Goal: Use online tool/utility: Utilize a website feature to perform a specific function

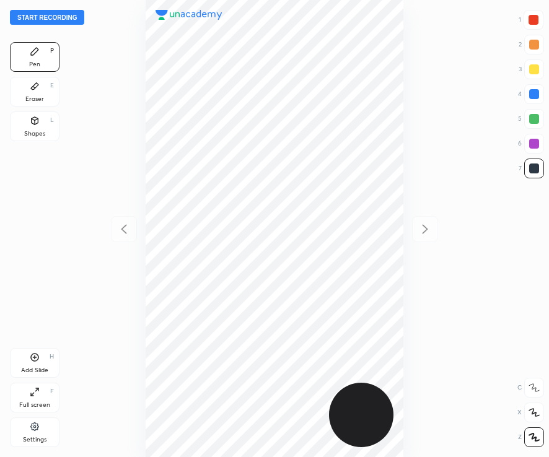
scroll to position [457, 350]
click at [47, 20] on button "Start recording" at bounding box center [47, 17] width 74 height 15
click at [48, 14] on button "End recording" at bounding box center [44, 17] width 69 height 15
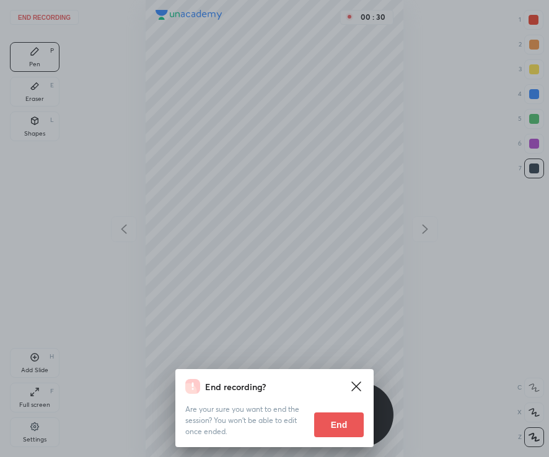
click at [351, 422] on button "End" at bounding box center [339, 424] width 50 height 25
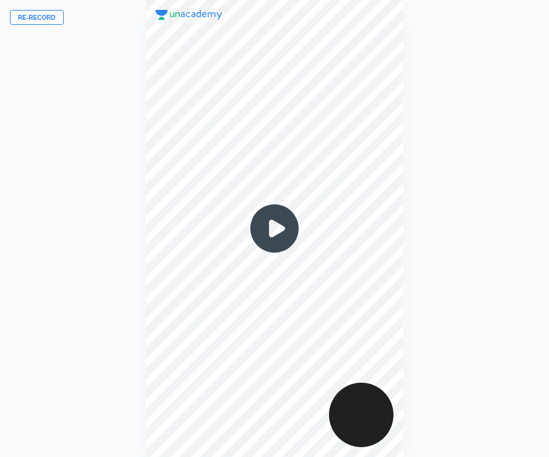
click at [46, 16] on button "Re-record" at bounding box center [37, 17] width 54 height 15
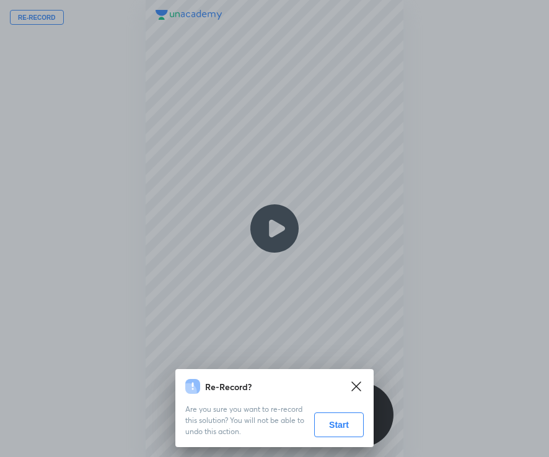
click at [332, 430] on button "Start" at bounding box center [339, 424] width 50 height 25
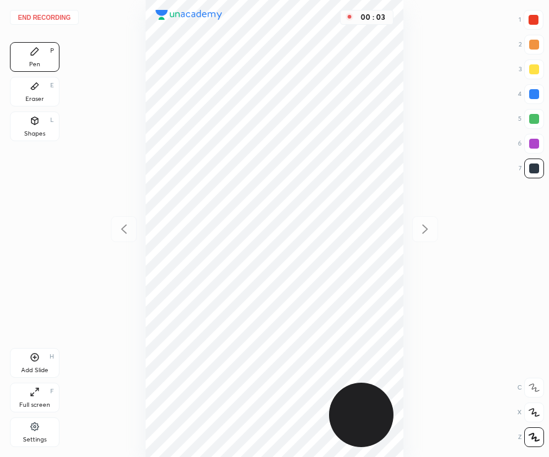
click at [532, 412] on icon at bounding box center [534, 412] width 10 height 7
click at [531, 106] on div "1 2 3 4 5 6 7" at bounding box center [531, 96] width 26 height 173
click at [540, 94] on div at bounding box center [534, 94] width 20 height 20
click at [528, 137] on div at bounding box center [534, 144] width 20 height 20
click at [531, 173] on div at bounding box center [534, 168] width 10 height 10
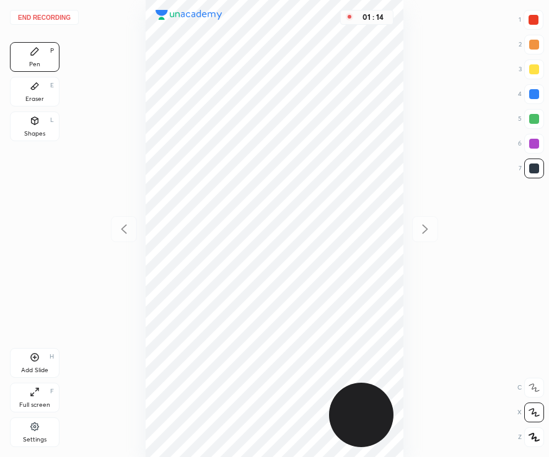
click at [532, 144] on div at bounding box center [534, 144] width 10 height 10
click at [536, 168] on div at bounding box center [534, 168] width 10 height 10
click at [43, 93] on div "Eraser E" at bounding box center [35, 92] width 50 height 30
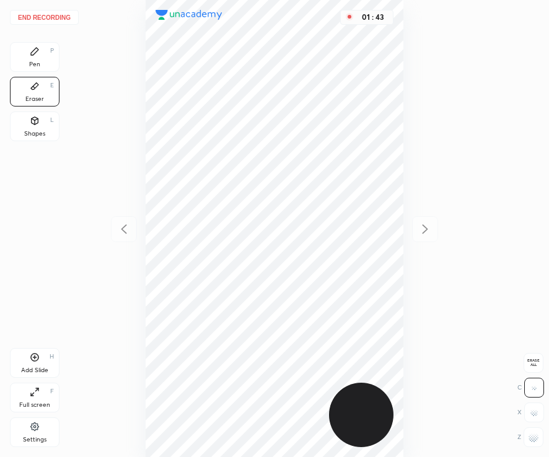
click at [536, 438] on rect at bounding box center [536, 437] width 1 height 1
click at [33, 61] on div "Pen" at bounding box center [34, 64] width 11 height 6
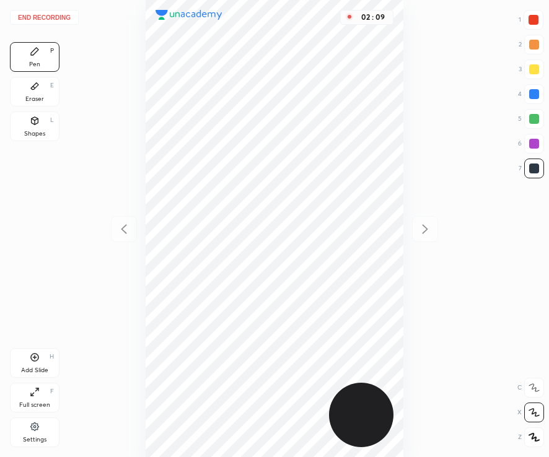
click at [537, 98] on div at bounding box center [534, 94] width 10 height 10
click at [37, 368] on div "Add Slide" at bounding box center [34, 370] width 27 height 6
click at [530, 169] on div at bounding box center [534, 168] width 10 height 10
click at [121, 229] on icon at bounding box center [123, 229] width 15 height 15
click at [424, 231] on icon at bounding box center [425, 229] width 6 height 9
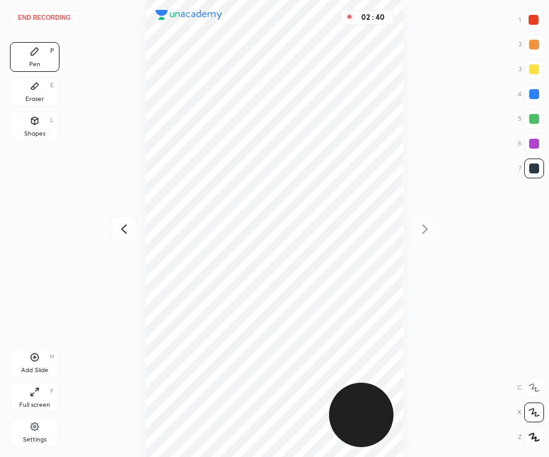
click at [126, 229] on icon at bounding box center [123, 229] width 15 height 15
click at [423, 229] on icon at bounding box center [424, 229] width 15 height 15
click at [535, 89] on div at bounding box center [534, 94] width 10 height 10
click at [537, 167] on div at bounding box center [534, 168] width 10 height 10
click at [526, 93] on div at bounding box center [534, 94] width 20 height 20
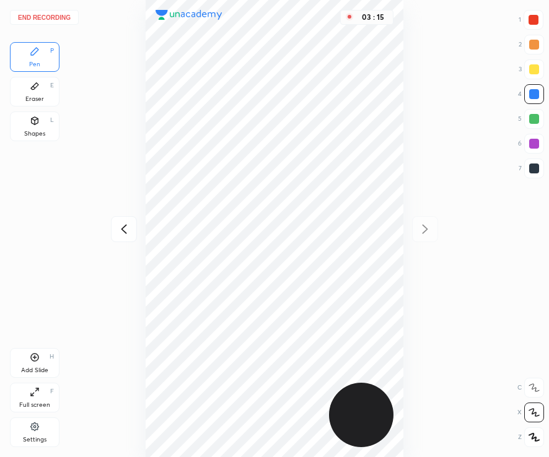
click at [523, 20] on div at bounding box center [533, 20] width 20 height 20
click at [121, 231] on icon at bounding box center [123, 229] width 15 height 15
click at [427, 234] on icon at bounding box center [424, 229] width 15 height 15
click at [126, 229] on icon at bounding box center [123, 229] width 15 height 15
click at [425, 227] on icon at bounding box center [425, 229] width 6 height 9
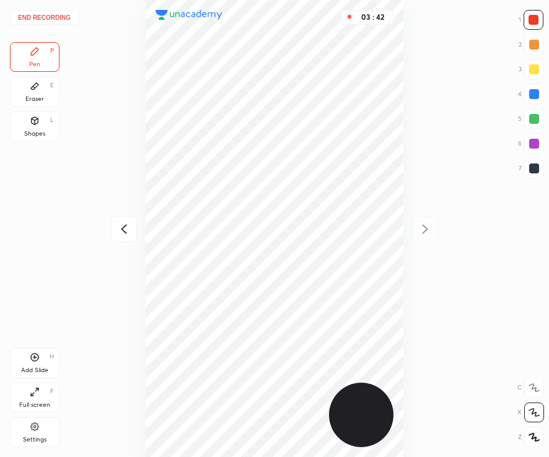
click at [537, 119] on div at bounding box center [534, 119] width 10 height 10
click at [535, 150] on div at bounding box center [534, 144] width 20 height 20
click at [537, 167] on div at bounding box center [534, 168] width 10 height 10
click at [37, 355] on icon at bounding box center [35, 358] width 8 height 8
click at [539, 90] on div at bounding box center [534, 94] width 20 height 20
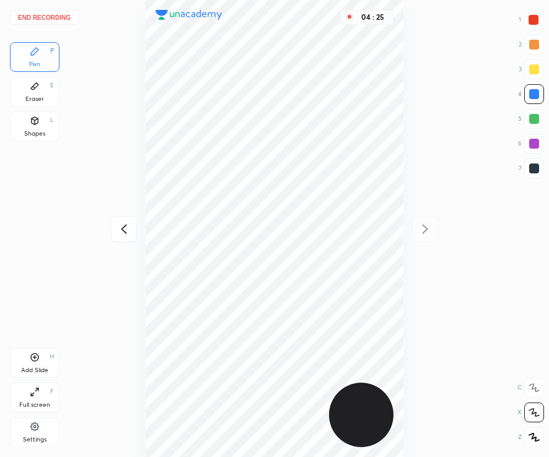
click at [530, 121] on div at bounding box center [534, 119] width 10 height 10
click at [526, 169] on div at bounding box center [534, 169] width 20 height 20
click at [529, 95] on div at bounding box center [534, 94] width 10 height 10
click at [528, 169] on div at bounding box center [534, 169] width 20 height 20
click at [117, 217] on div at bounding box center [124, 229] width 26 height 26
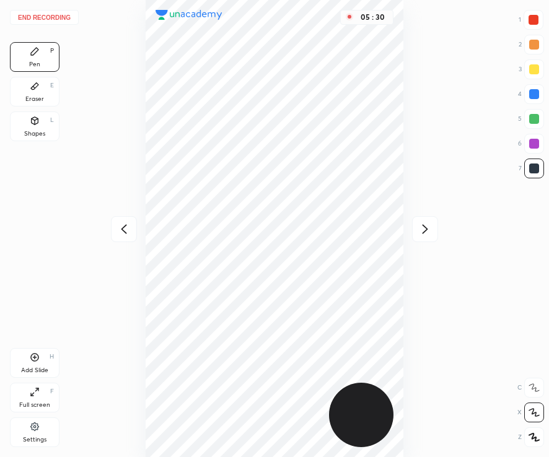
click at [129, 224] on icon at bounding box center [123, 229] width 15 height 15
click at [424, 227] on icon at bounding box center [424, 229] width 15 height 15
click at [420, 226] on icon at bounding box center [424, 229] width 15 height 15
click at [26, 358] on div "Add Slide H" at bounding box center [35, 363] width 50 height 30
click at [28, 93] on div "Eraser E" at bounding box center [35, 92] width 50 height 30
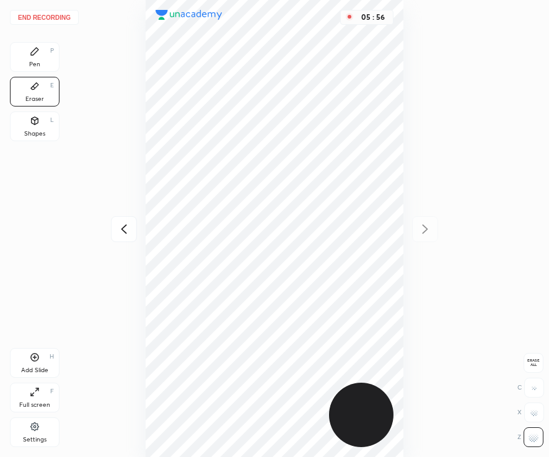
click at [45, 63] on div "Pen P" at bounding box center [35, 57] width 50 height 30
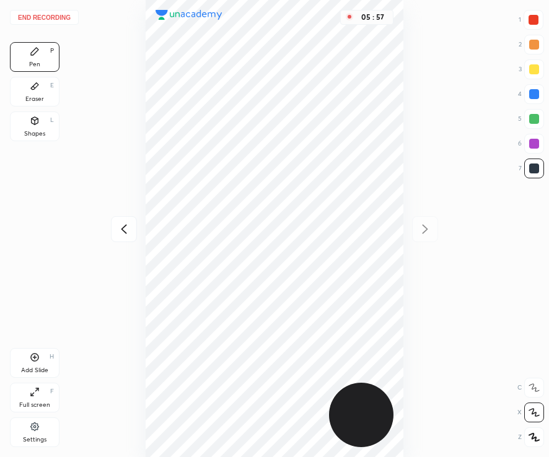
click at [117, 226] on icon at bounding box center [123, 229] width 15 height 15
click at [433, 231] on div at bounding box center [425, 229] width 26 height 26
click at [537, 17] on div at bounding box center [533, 20] width 20 height 20
click at [535, 173] on div at bounding box center [534, 169] width 20 height 20
click at [127, 233] on icon at bounding box center [123, 229] width 15 height 15
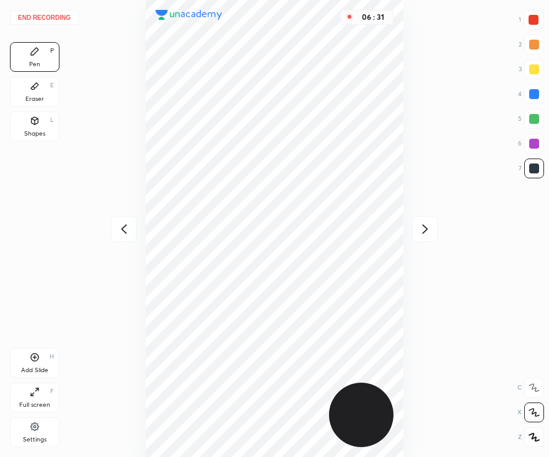
click at [42, 19] on button "End recording" at bounding box center [44, 17] width 69 height 15
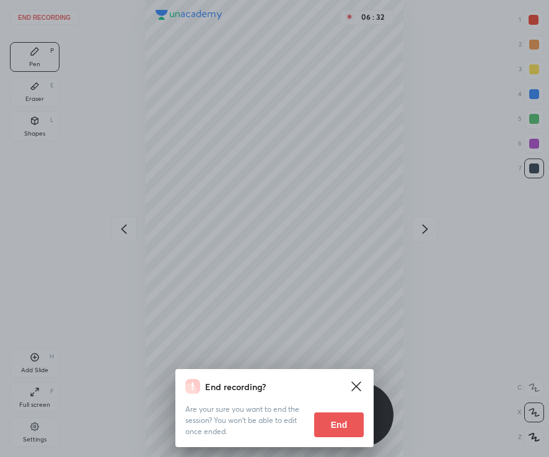
click at [339, 425] on button "End" at bounding box center [339, 424] width 50 height 25
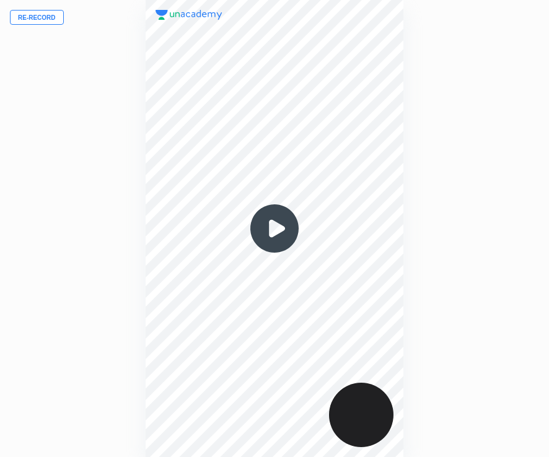
click at [264, 240] on img at bounding box center [274, 228] width 59 height 59
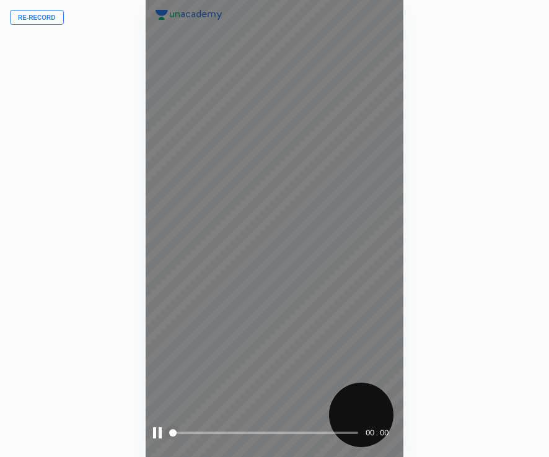
click at [157, 436] on div at bounding box center [157, 432] width 9 height 11
click at [157, 435] on div at bounding box center [158, 432] width 11 height 11
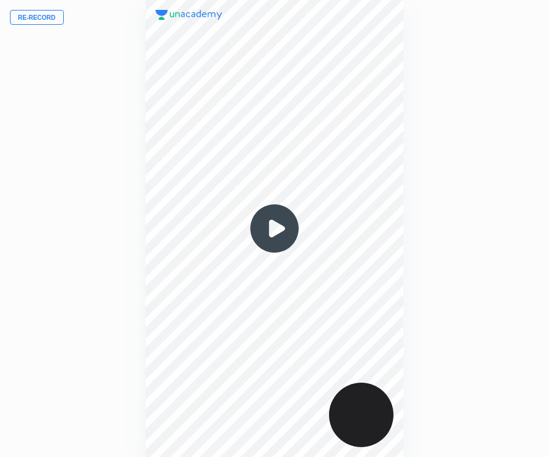
click at [275, 234] on img at bounding box center [274, 228] width 59 height 59
click at [274, 234] on img at bounding box center [274, 228] width 59 height 59
click at [267, 222] on img at bounding box center [274, 228] width 59 height 59
